Goal: Information Seeking & Learning: Check status

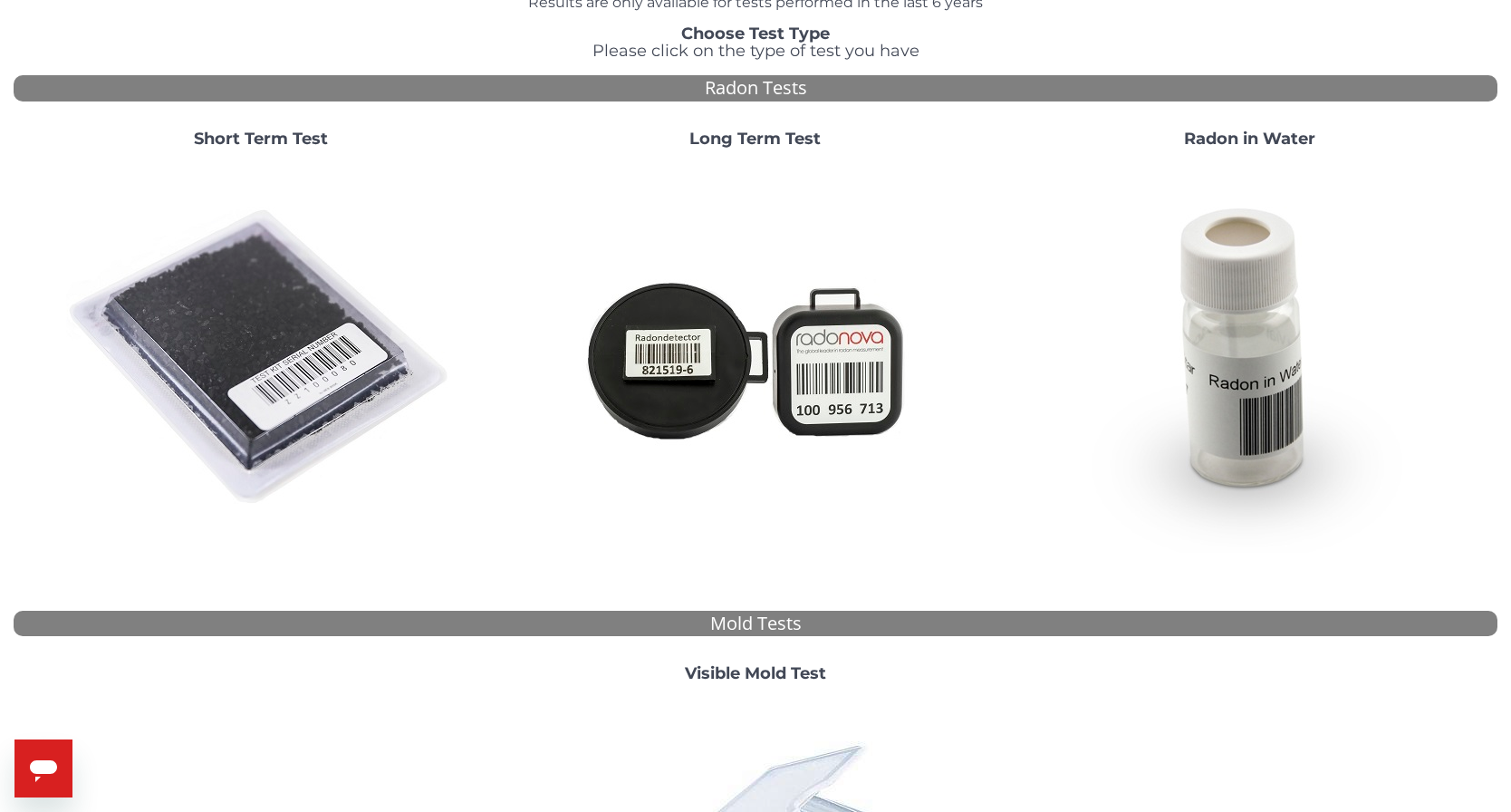
scroll to position [362, 0]
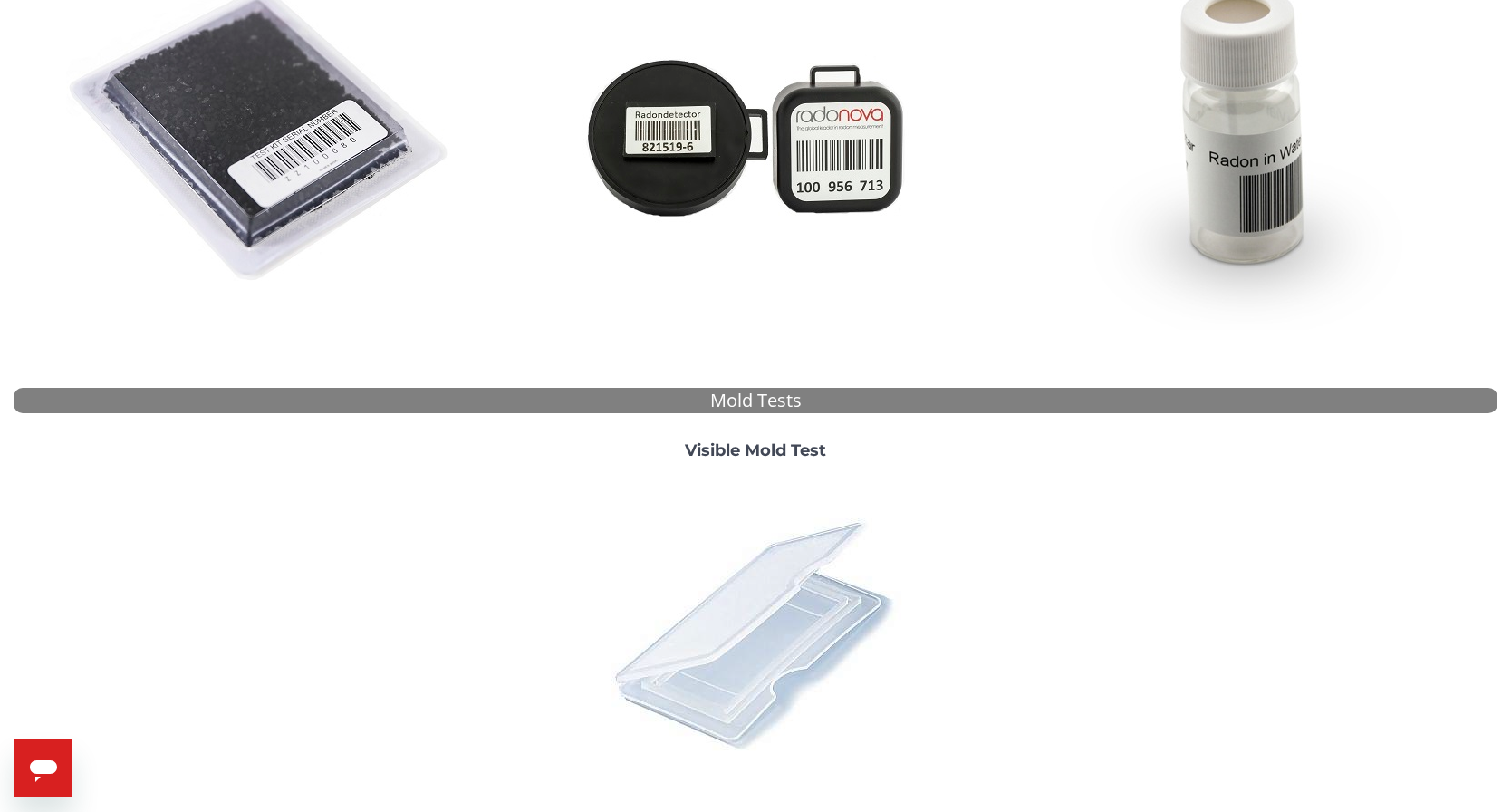
click at [763, 594] on img at bounding box center [756, 633] width 317 height 317
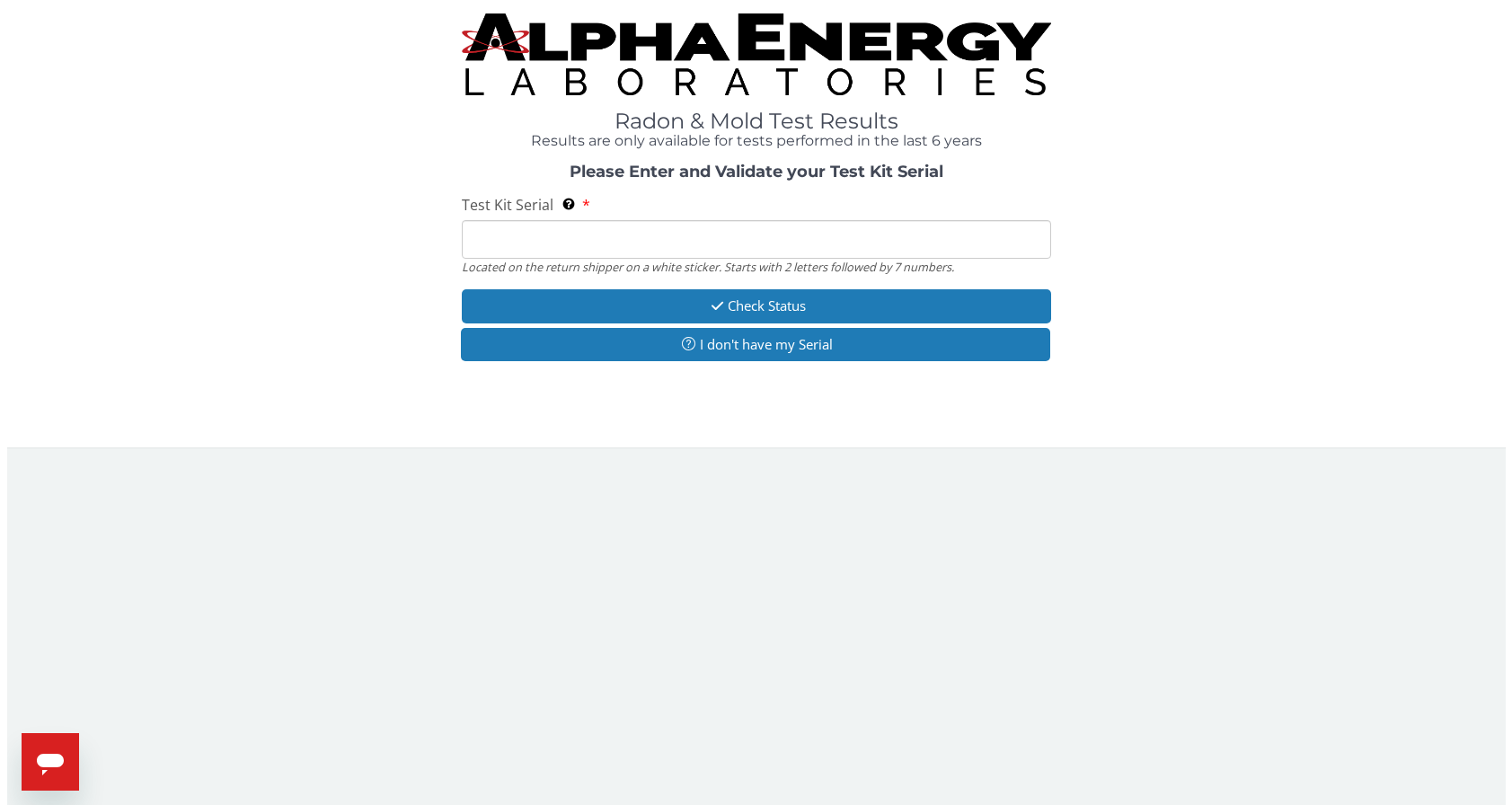
scroll to position [0, 0]
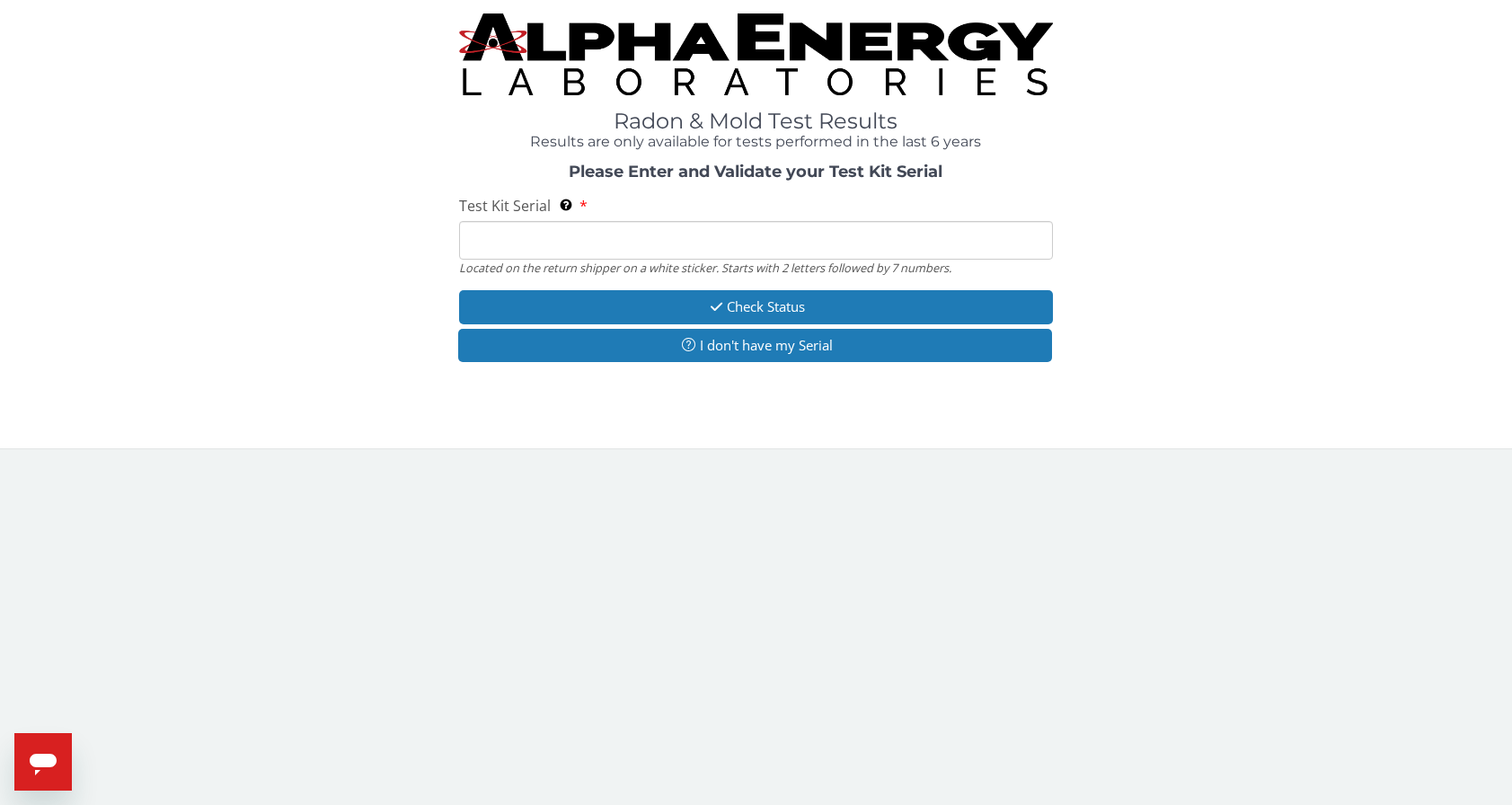
click at [676, 242] on input "Test Kit Serial Located on the return shipper on a white sticker. Starts with 2…" at bounding box center [756, 240] width 594 height 38
click at [664, 242] on input "Test Kit Serial Located on the return shipper on a white sticker. Starts with 2…" at bounding box center [756, 240] width 594 height 38
click at [634, 238] on input "Test Kit Serial Located on the return shipper on a white sticker. Starts with 2…" at bounding box center [756, 240] width 594 height 38
click at [616, 429] on div "Radon & Mold Test Results Results are only available for tests performed in the…" at bounding box center [756, 224] width 1512 height 448
click at [565, 243] on input "Test Kit Serial Located on the return shipper on a white sticker. Starts with 2…" at bounding box center [756, 240] width 594 height 38
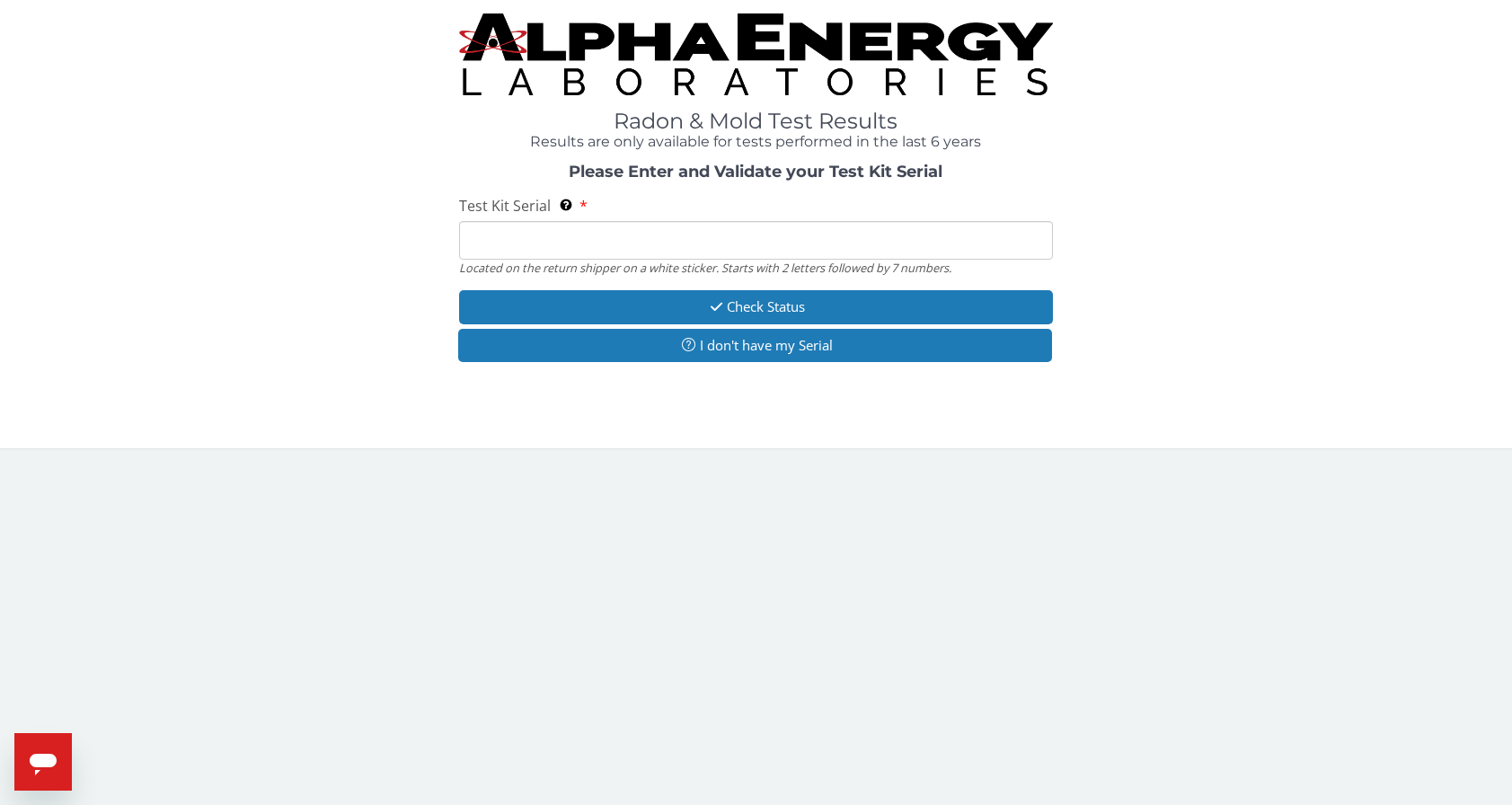
click at [565, 242] on input "Test Kit Serial Located on the return shipper on a white sticker. Starts with 2…" at bounding box center [756, 240] width 594 height 38
click at [562, 239] on input "Test Kit Serial Located on the return shipper on a white sticker. Starts with 2…" at bounding box center [756, 240] width 594 height 38
click at [559, 240] on input "Test Kit Serial Located on the return shipper on a white sticker. Starts with 2…" at bounding box center [756, 240] width 594 height 38
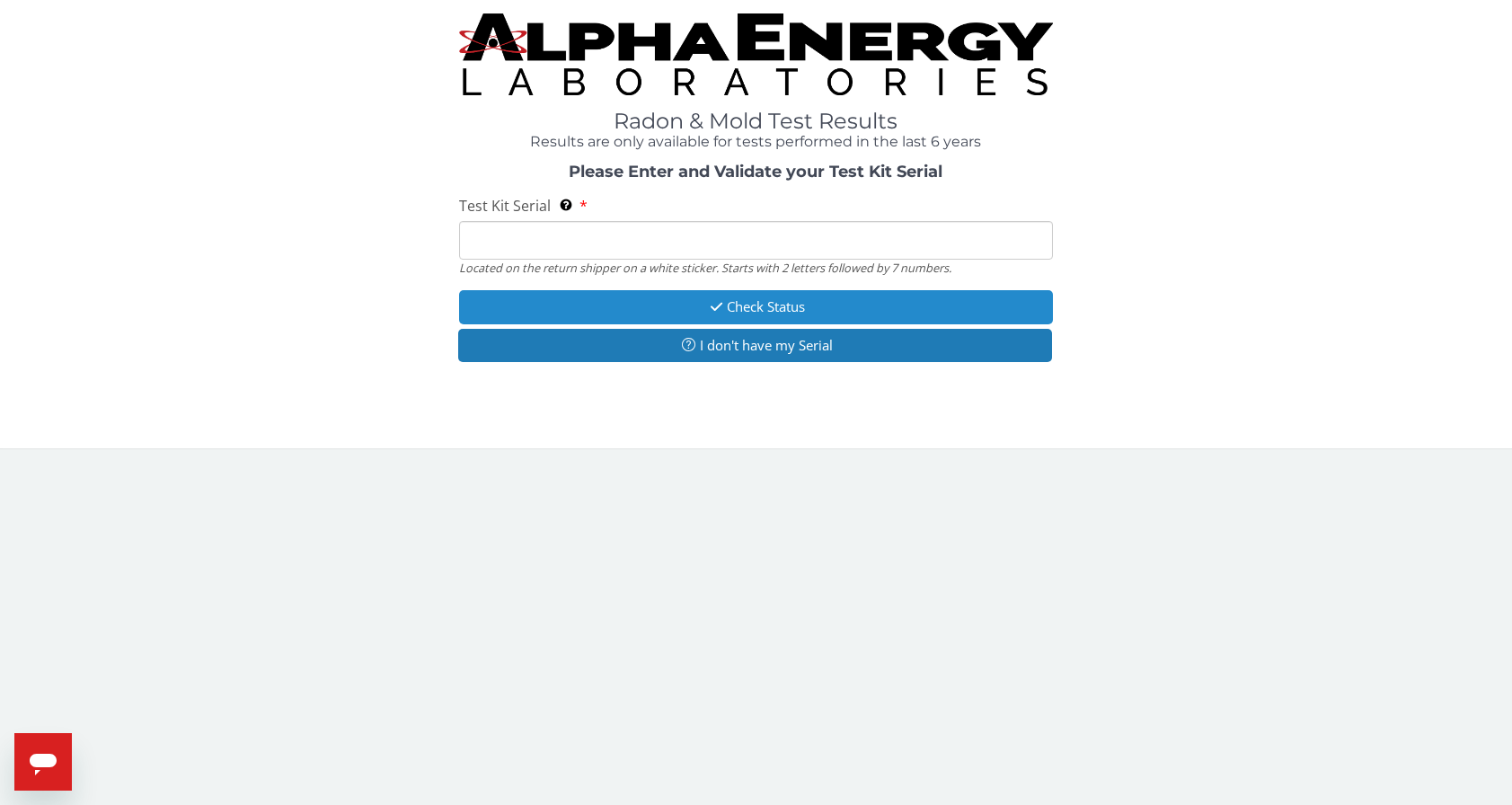
click at [754, 307] on button "Check Status" at bounding box center [756, 306] width 594 height 33
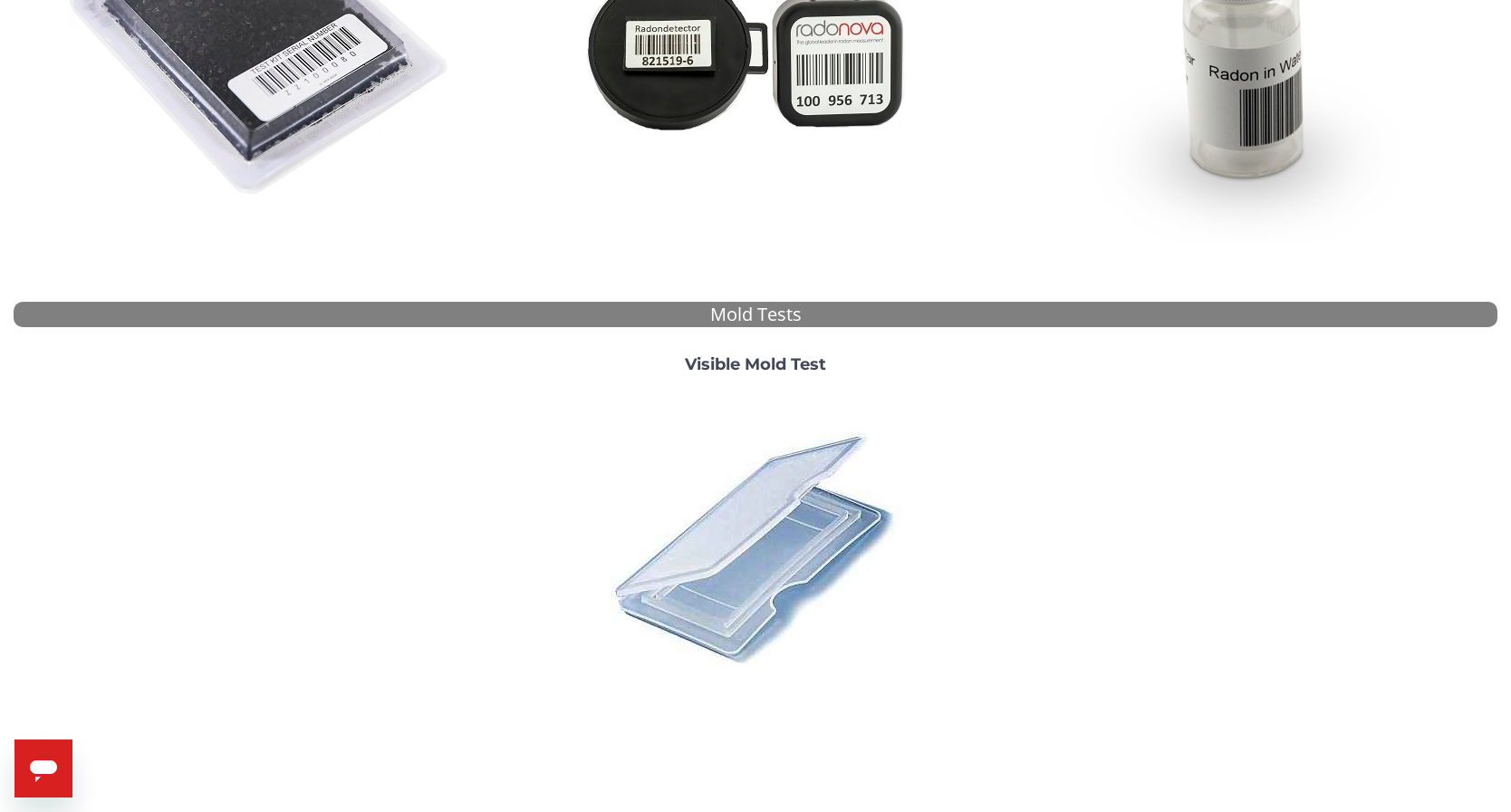
scroll to position [453, 0]
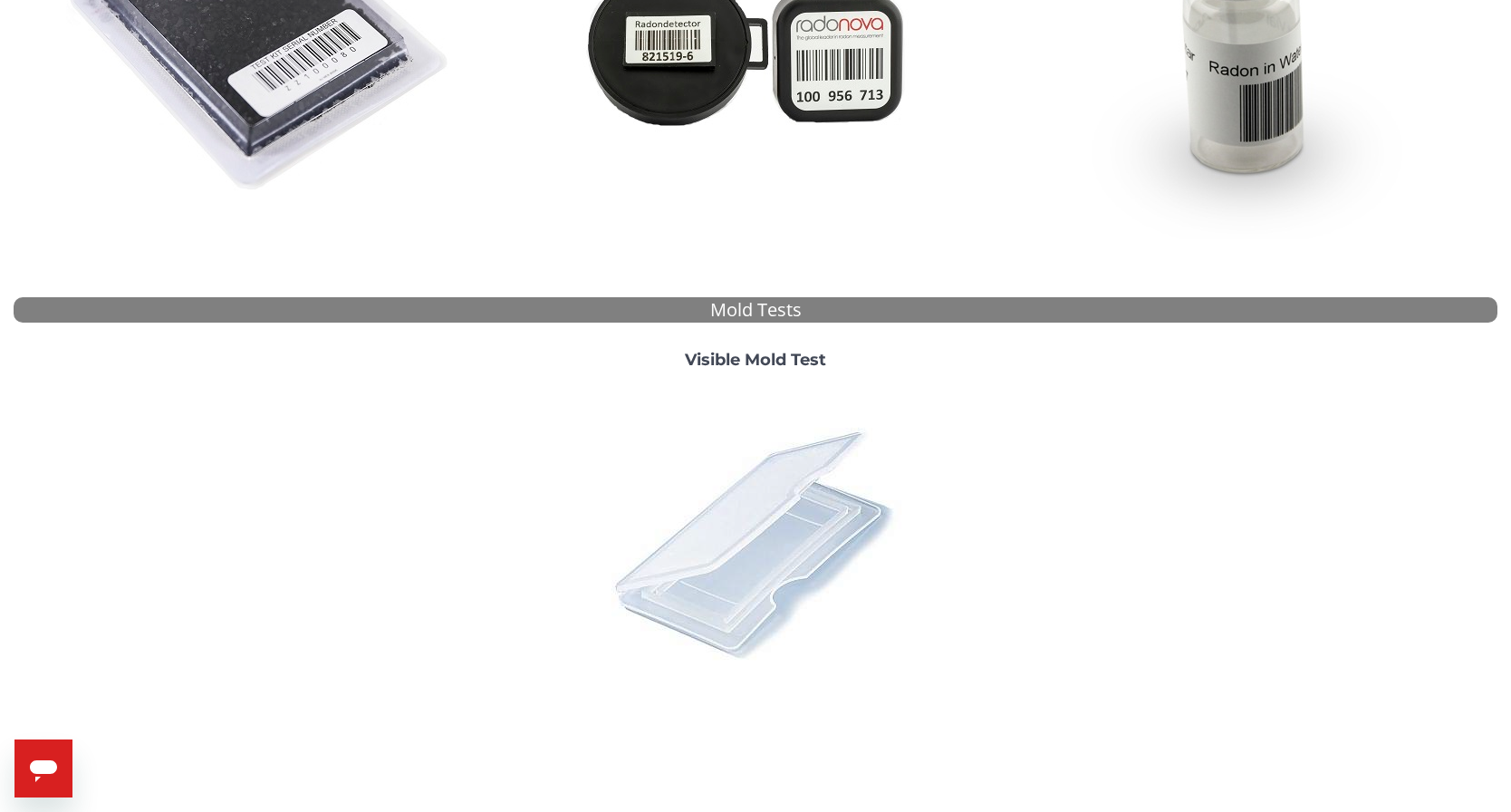
click at [759, 539] on img at bounding box center [756, 543] width 317 height 317
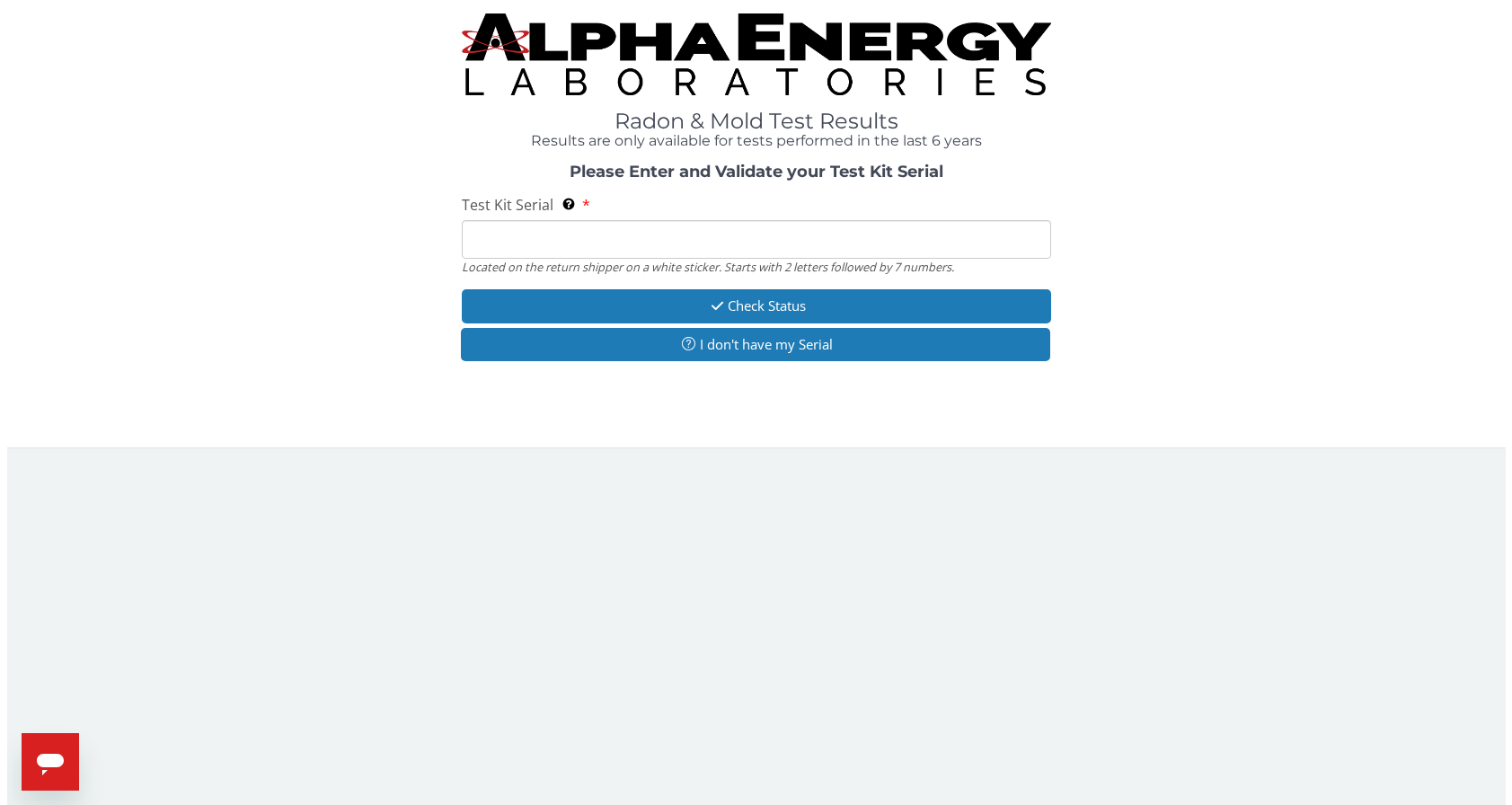
scroll to position [0, 0]
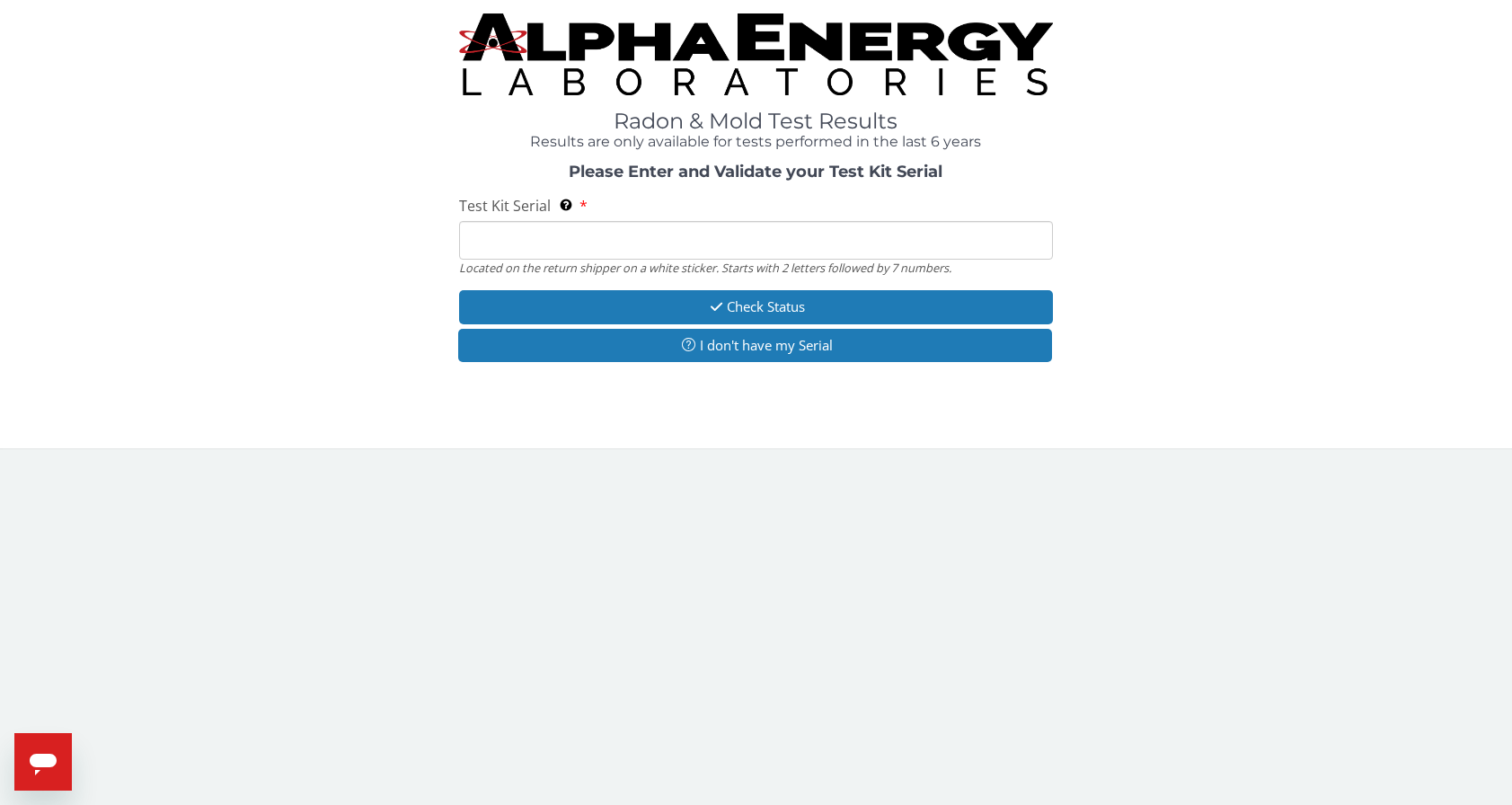
click at [564, 241] on input "Test Kit Serial Located on the return shipper on a white sticker. Starts with 2…" at bounding box center [756, 240] width 594 height 38
click at [553, 237] on input "Test Kit Serial Located on the return shipper on a white sticker. Starts with 2…" at bounding box center [756, 240] width 594 height 38
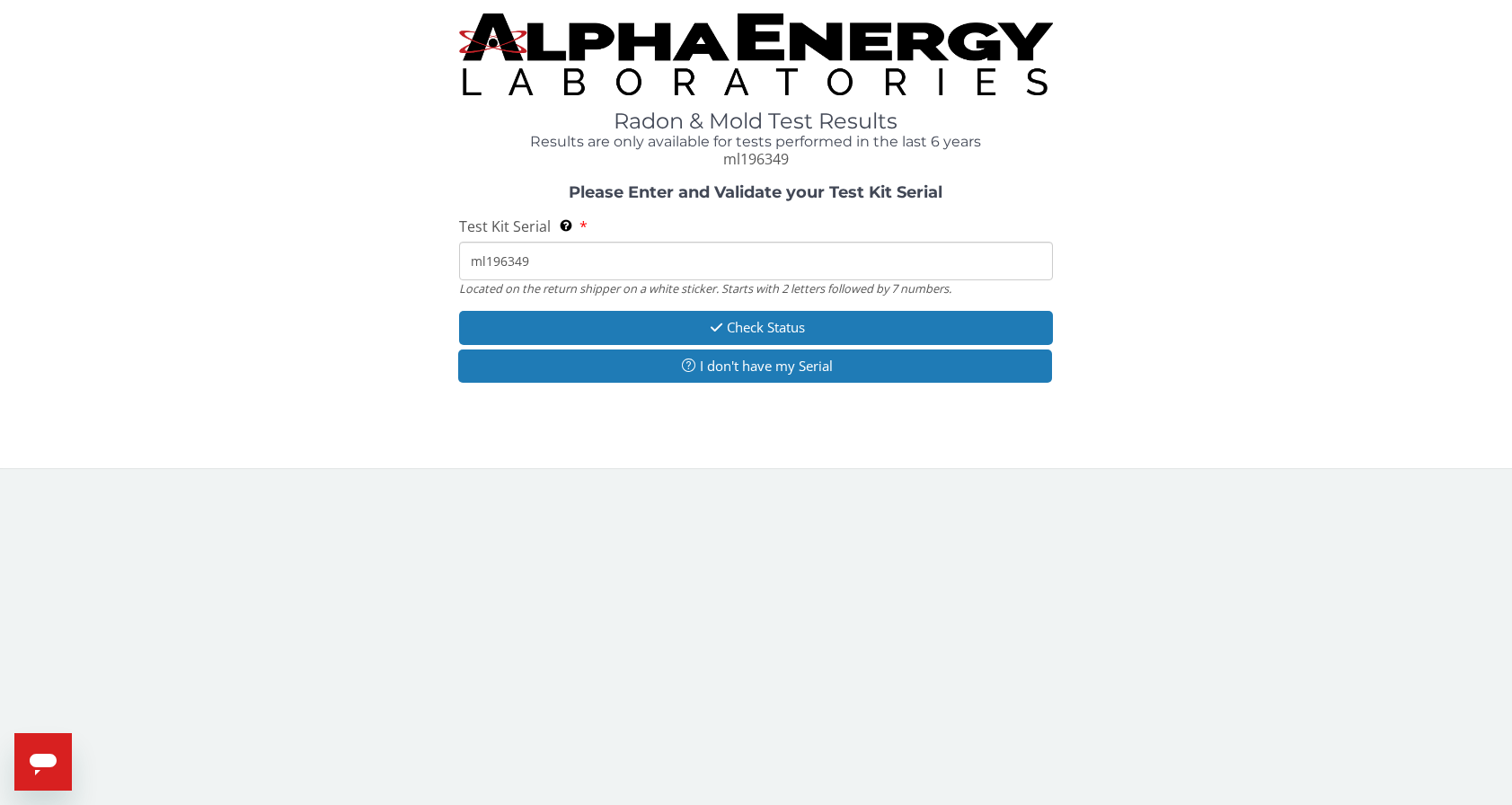
click at [489, 261] on input "ml196349" at bounding box center [756, 260] width 594 height 38
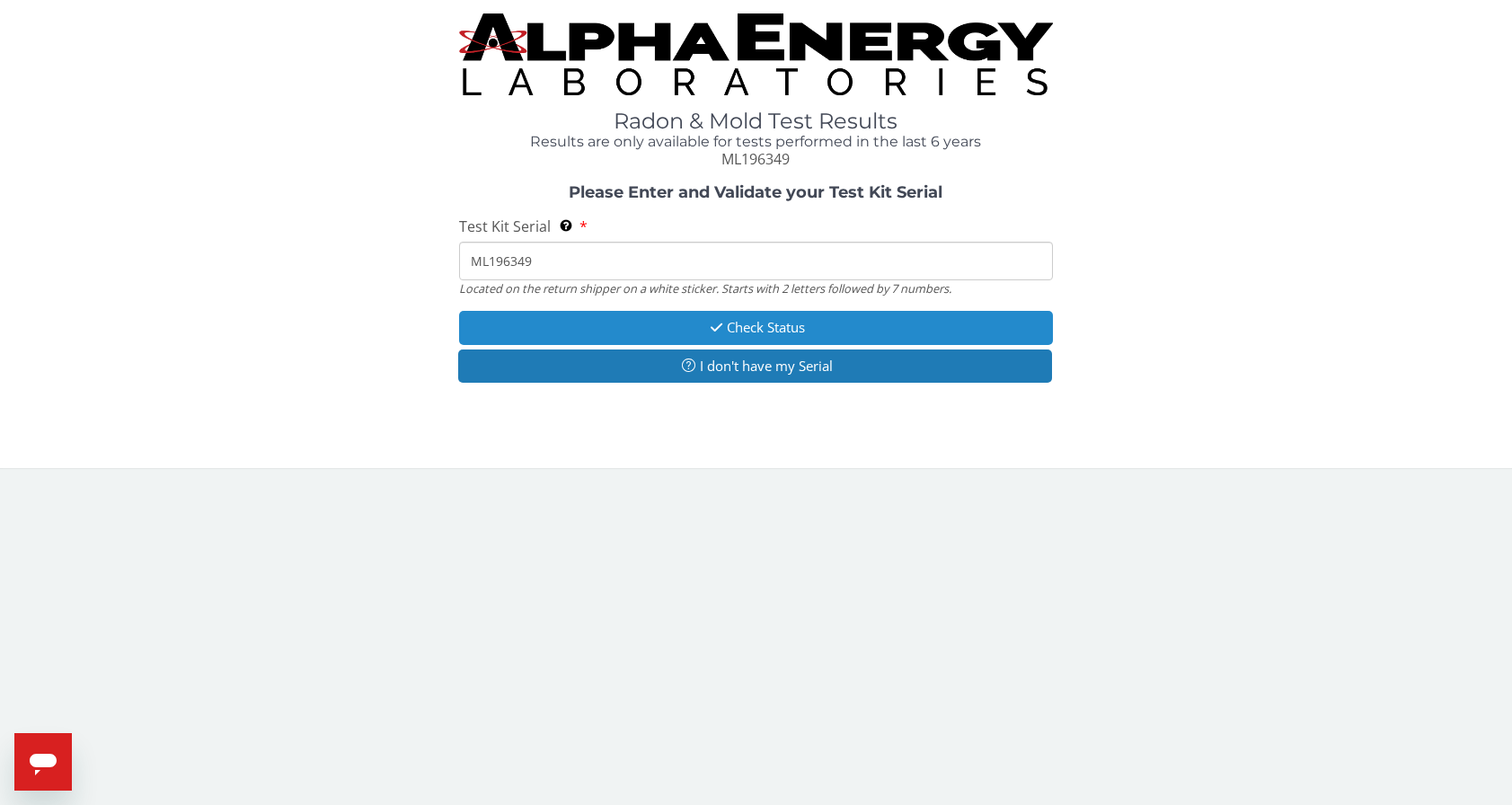
type input "ML196349"
click at [759, 329] on button "Check Status" at bounding box center [756, 327] width 594 height 33
